Goal: Task Accomplishment & Management: Use online tool/utility

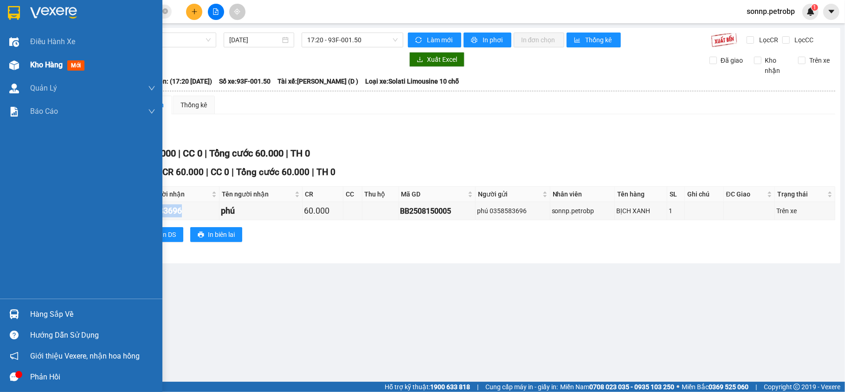
click at [41, 64] on span "Kho hàng" at bounding box center [46, 64] width 32 height 9
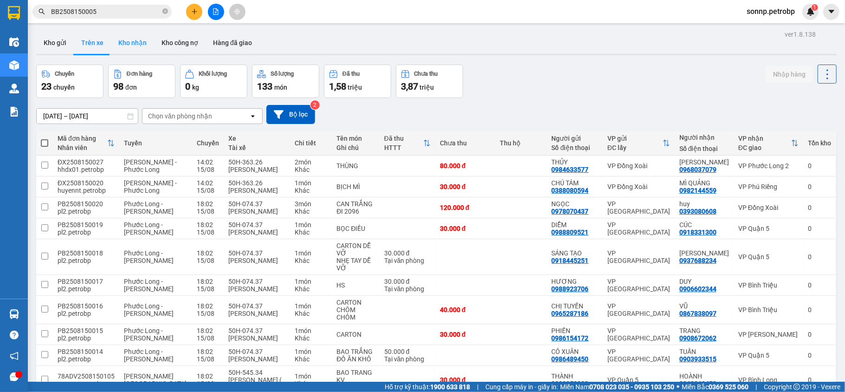
click at [136, 39] on button "Kho nhận" at bounding box center [132, 43] width 43 height 22
type input "[DATE] – [DATE]"
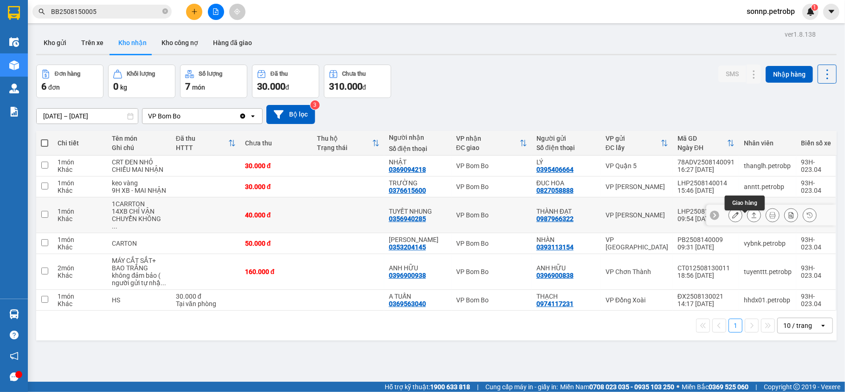
click at [751, 218] on icon at bounding box center [754, 215] width 6 height 6
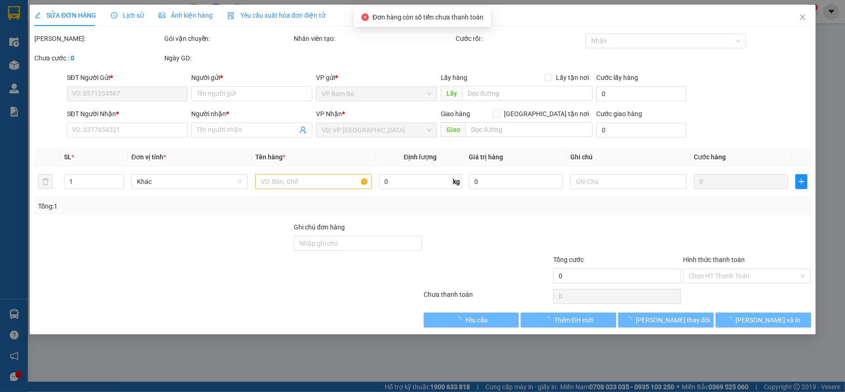
type input "0987966322"
type input "THÀNH ĐẠT"
type input "0356940285"
type input "TUYẾT NHUNG"
type input "40.000"
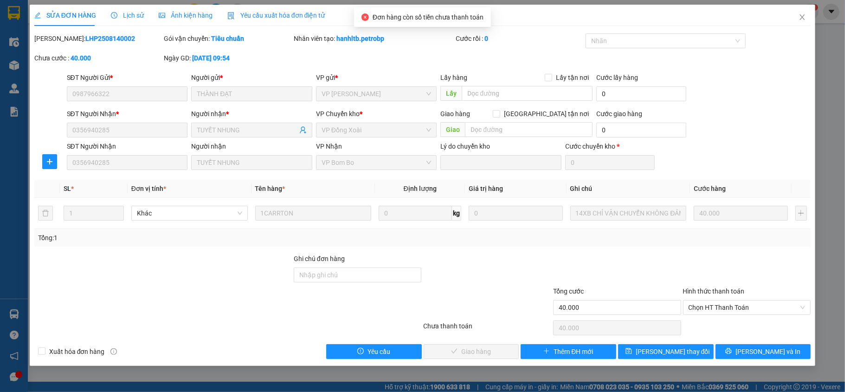
drag, startPoint x: 117, startPoint y: 38, endPoint x: 58, endPoint y: 46, distance: 60.5
click at [58, 46] on div "[PERSON_NAME]: LHP2508140002" at bounding box center [98, 42] width 130 height 19
copy b "LHP2508140002"
click at [762, 301] on div "Chọn HT Thanh Toán" at bounding box center [747, 307] width 128 height 15
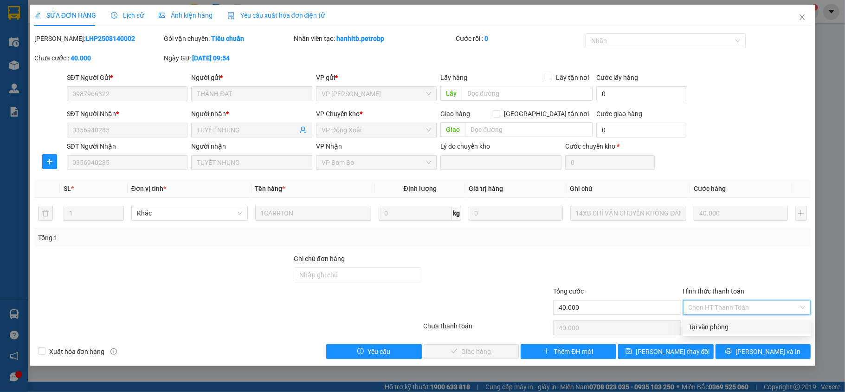
click at [747, 328] on div "Tại văn phòng" at bounding box center [747, 327] width 117 height 10
type input "0"
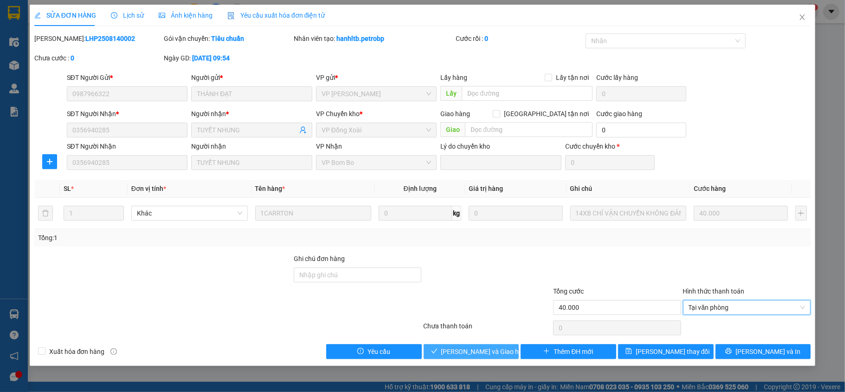
click at [496, 353] on span "[PERSON_NAME] và Giao hàng" at bounding box center [485, 351] width 89 height 10
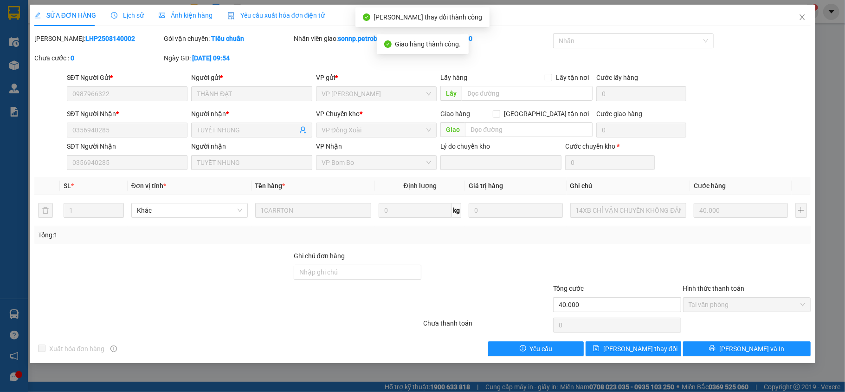
click at [799, 19] on icon "close" at bounding box center [802, 16] width 7 height 7
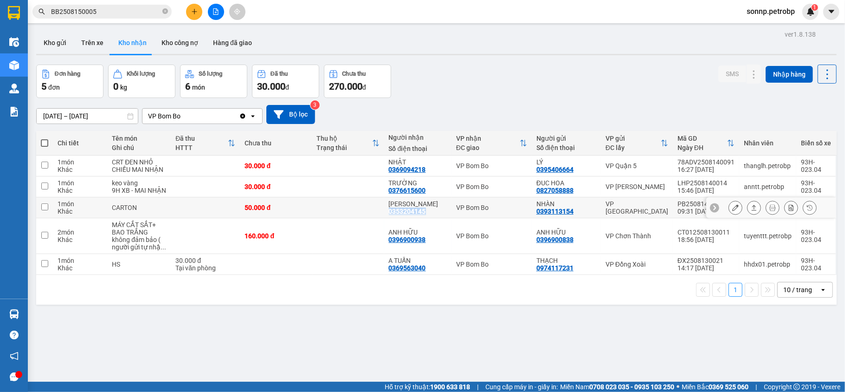
drag, startPoint x: 429, startPoint y: 222, endPoint x: 390, endPoint y: 222, distance: 38.5
click at [390, 215] on div "[PERSON_NAME] 0353204145" at bounding box center [418, 207] width 58 height 15
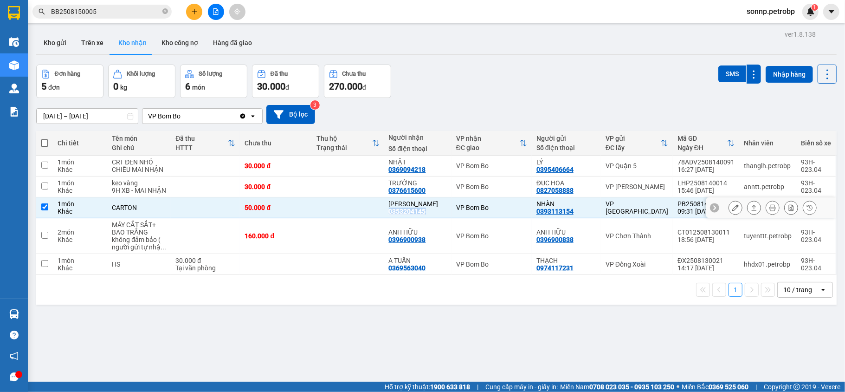
copy div "0353204145"
click at [200, 212] on td at bounding box center [205, 207] width 69 height 21
checkbox input "false"
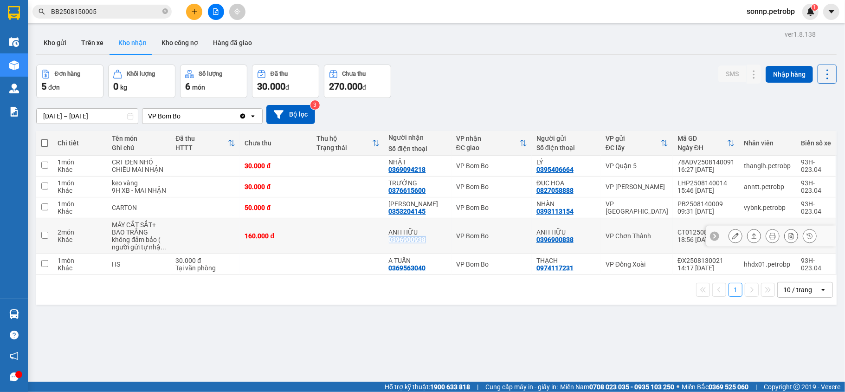
copy div "0396900938"
drag, startPoint x: 426, startPoint y: 244, endPoint x: 429, endPoint y: 249, distance: 6.1
click at [429, 243] on div "ANH HỮU 0396900938" at bounding box center [418, 235] width 58 height 15
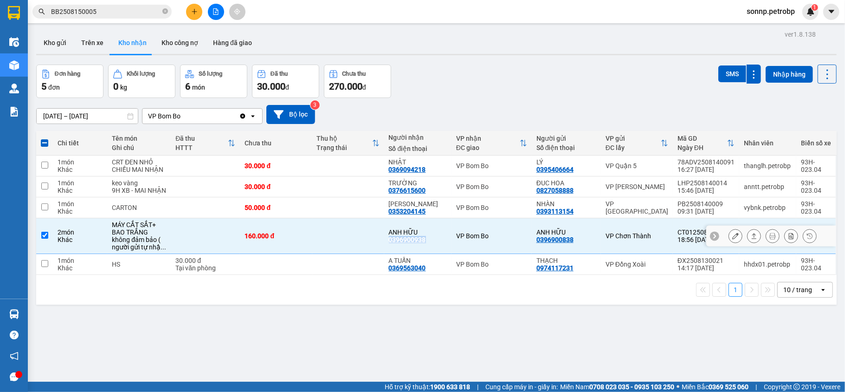
click at [44, 239] on input "checkbox" at bounding box center [44, 235] width 7 height 7
checkbox input "false"
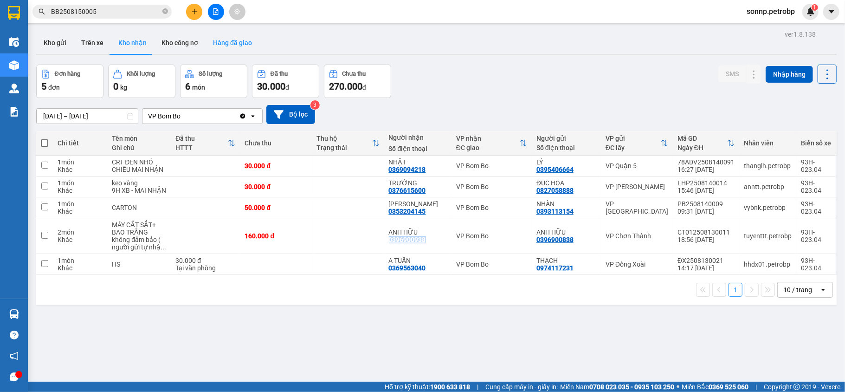
click at [228, 45] on button "Hàng đã giao" at bounding box center [233, 43] width 54 height 22
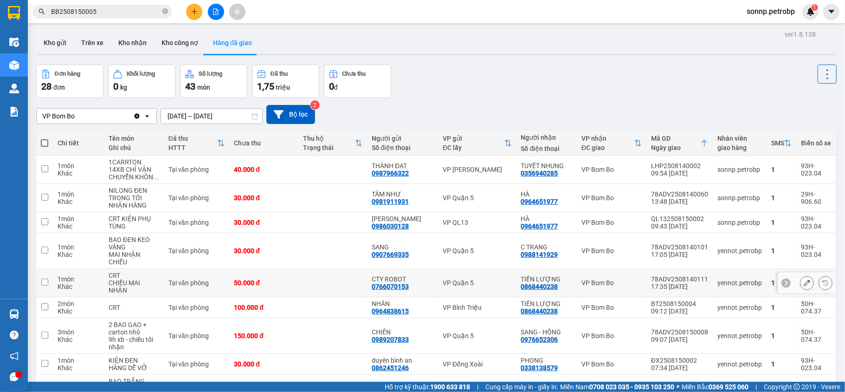
scroll to position [62, 0]
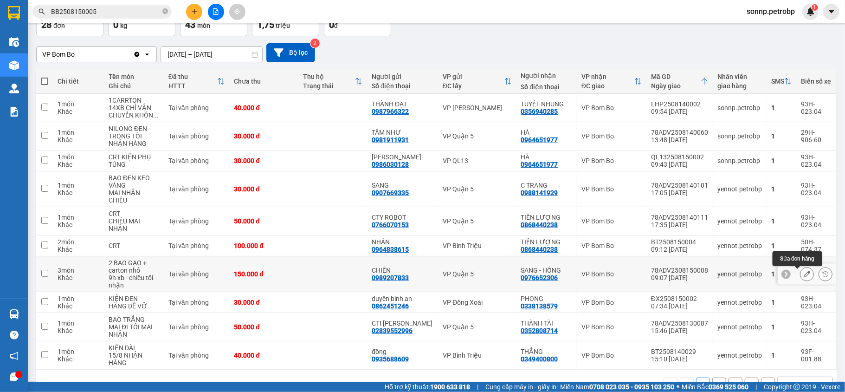
click at [804, 277] on icon at bounding box center [807, 274] width 6 height 6
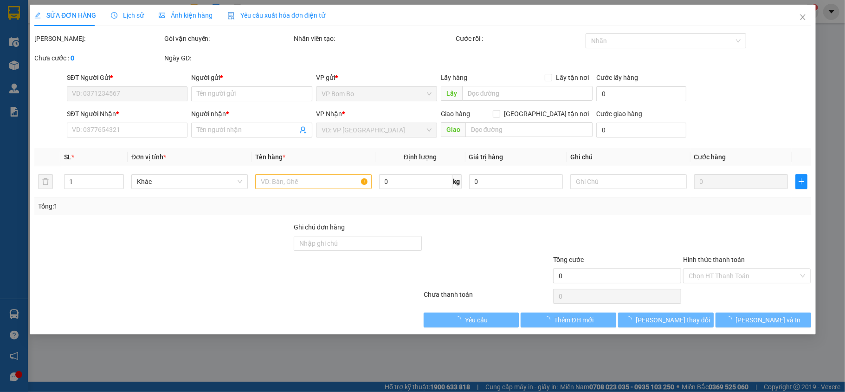
type input "0989207833"
type input "CHIẾN"
type input "0976652306"
type input "SANG - HỒNG"
type input "150.000"
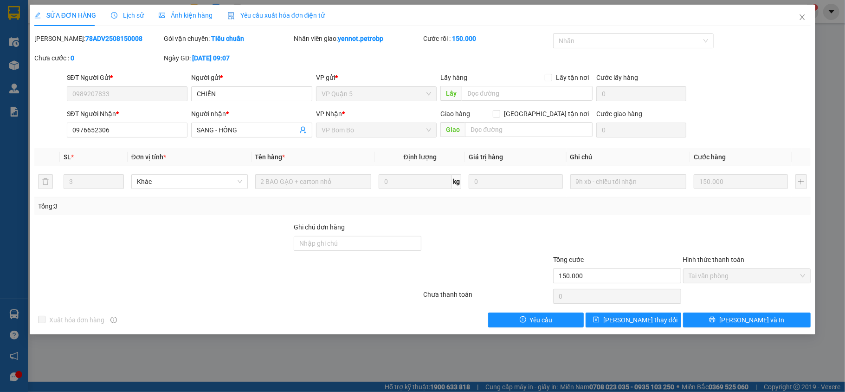
click at [803, 19] on icon "close" at bounding box center [802, 16] width 7 height 7
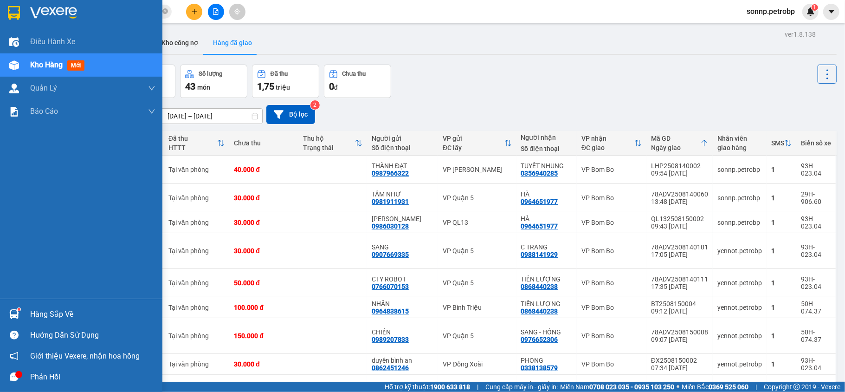
click at [18, 310] on sup at bounding box center [19, 309] width 3 height 3
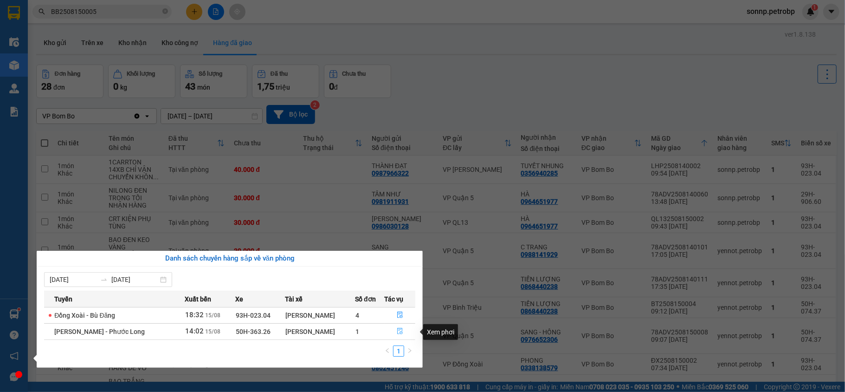
click at [400, 334] on icon "file-done" at bounding box center [400, 331] width 6 height 6
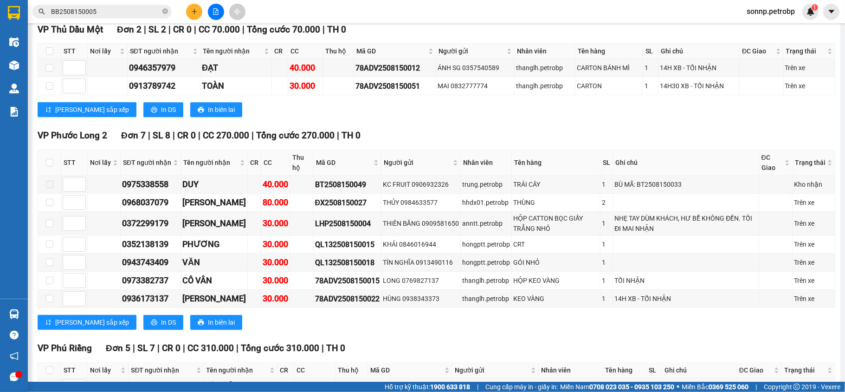
scroll to position [1881, 0]
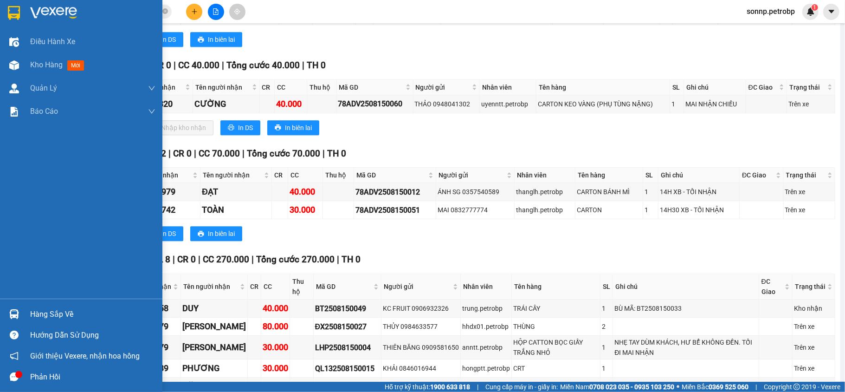
click at [25, 312] on div "Hàng sắp về" at bounding box center [81, 313] width 162 height 21
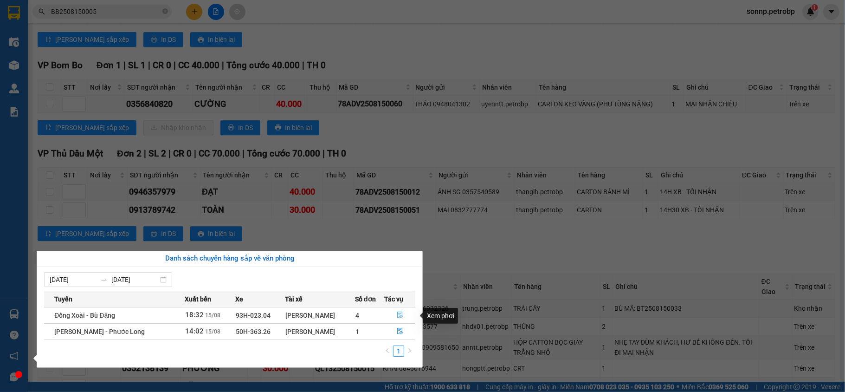
click at [399, 317] on icon "file-done" at bounding box center [400, 314] width 6 height 6
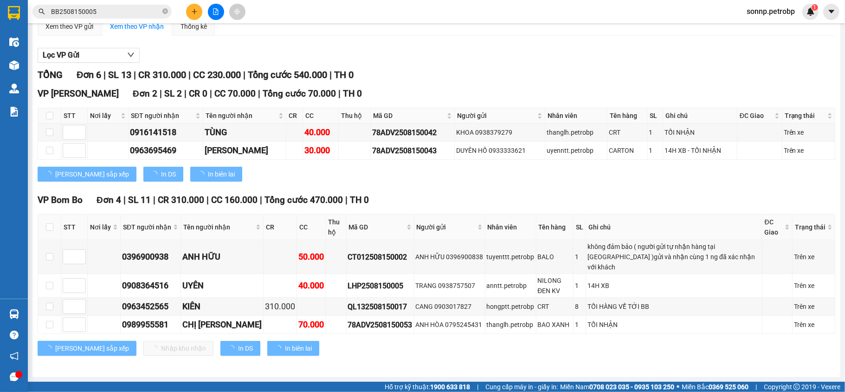
scroll to position [71, 0]
